Goal: Go to known website: Access a specific website the user already knows

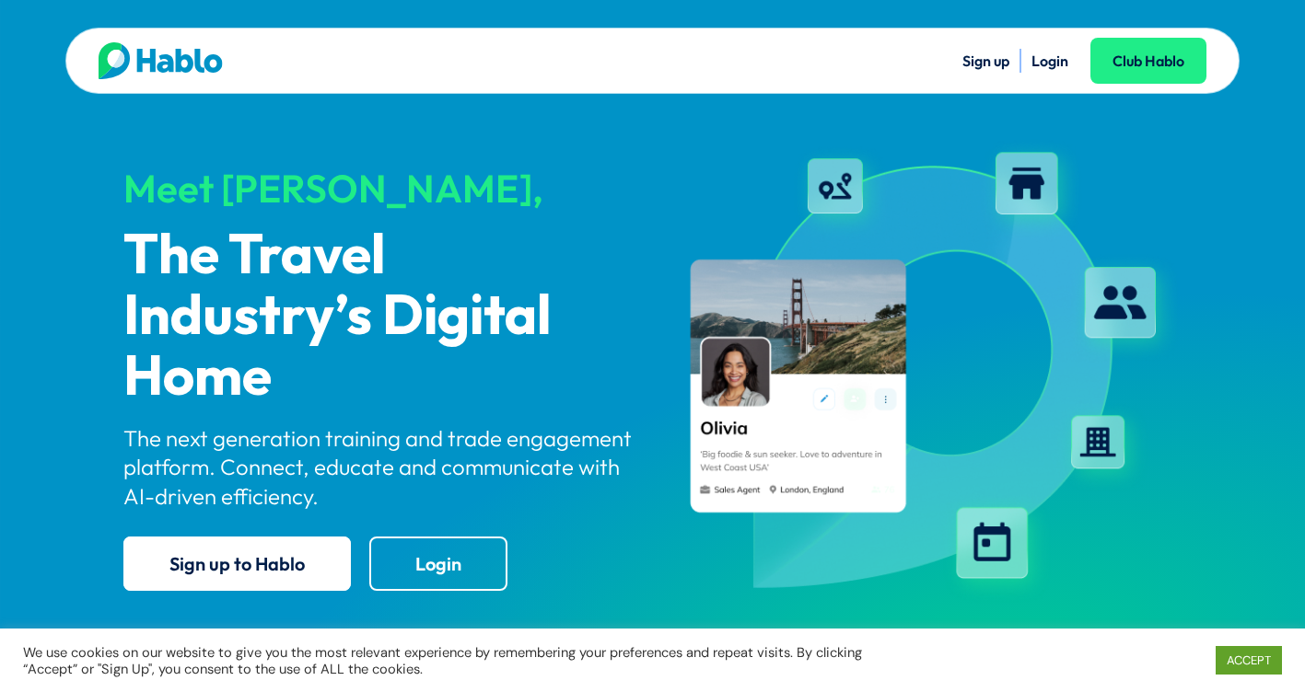
click at [1043, 59] on link "Login" at bounding box center [1049, 61] width 37 height 18
click at [1056, 61] on link "Login" at bounding box center [1049, 61] width 37 height 18
